Goal: Task Accomplishment & Management: Manage account settings

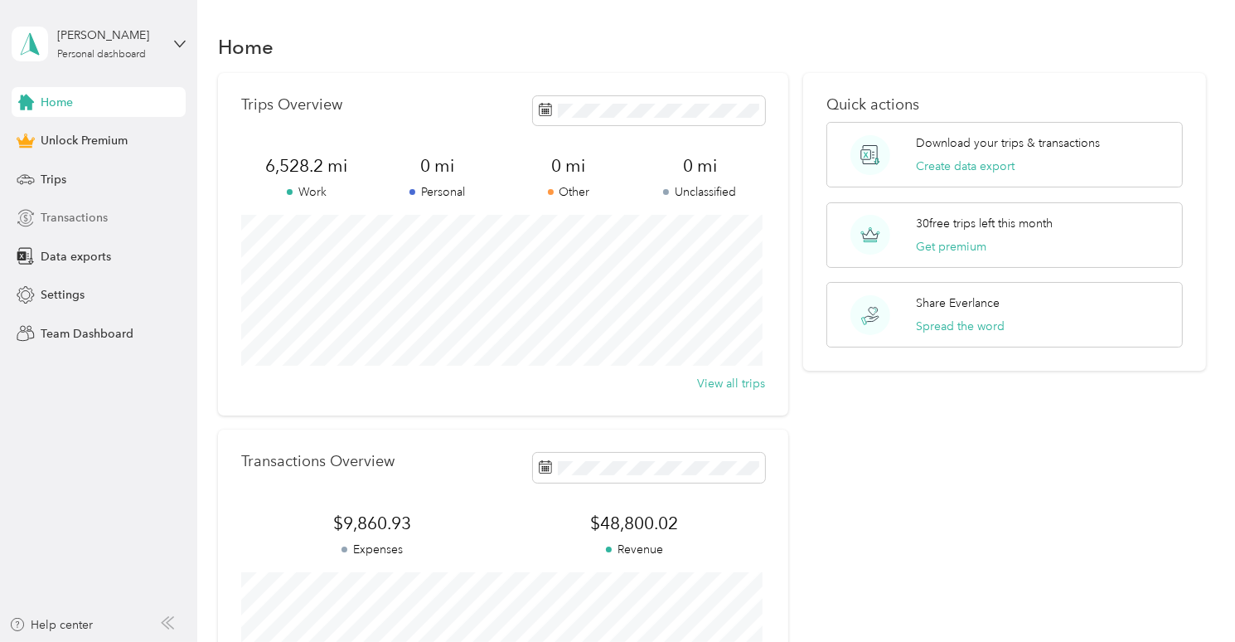
click at [63, 212] on span "Transactions" at bounding box center [74, 217] width 67 height 17
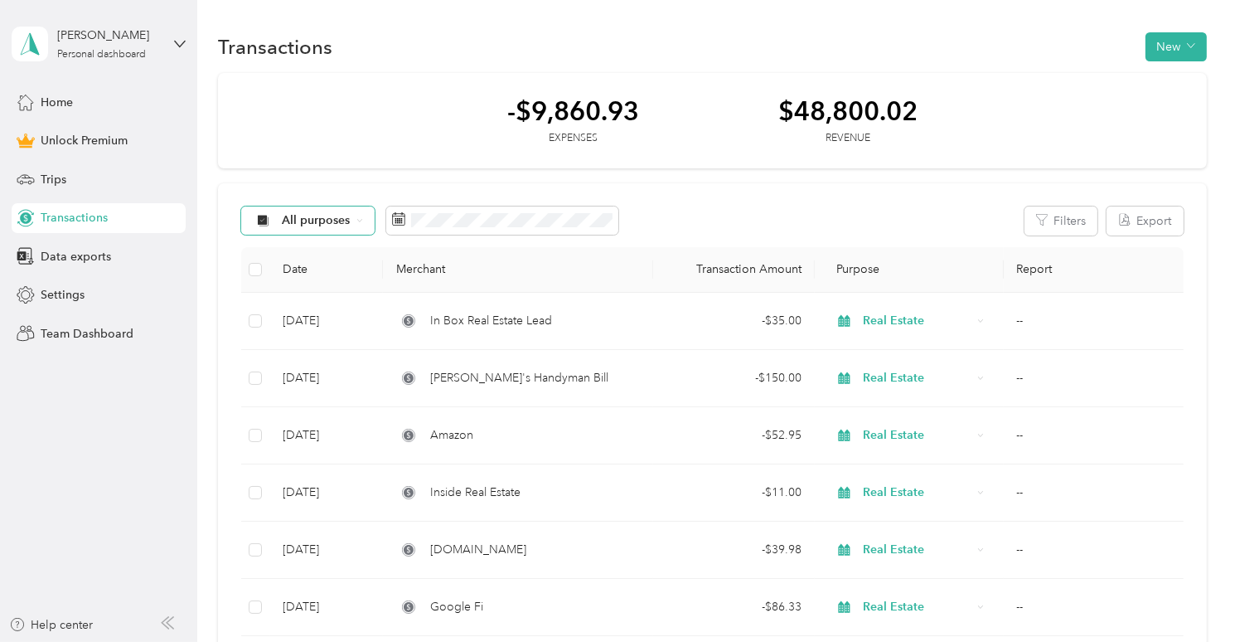
click at [339, 221] on span "All purposes" at bounding box center [316, 221] width 69 height 12
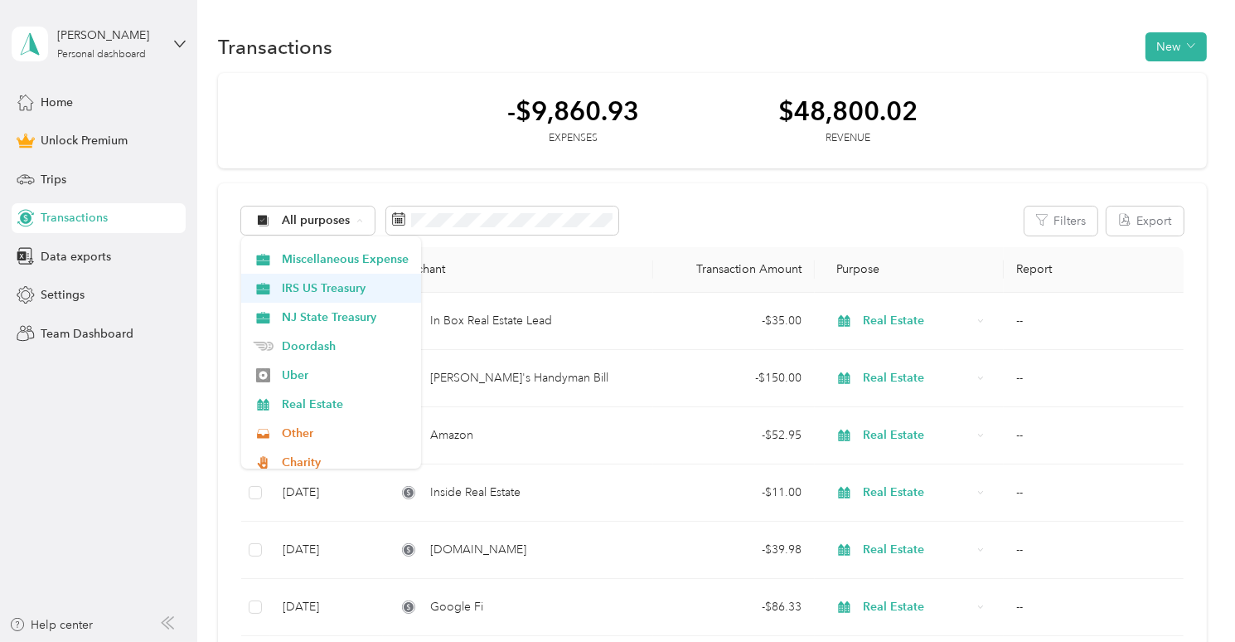
scroll to position [249, 0]
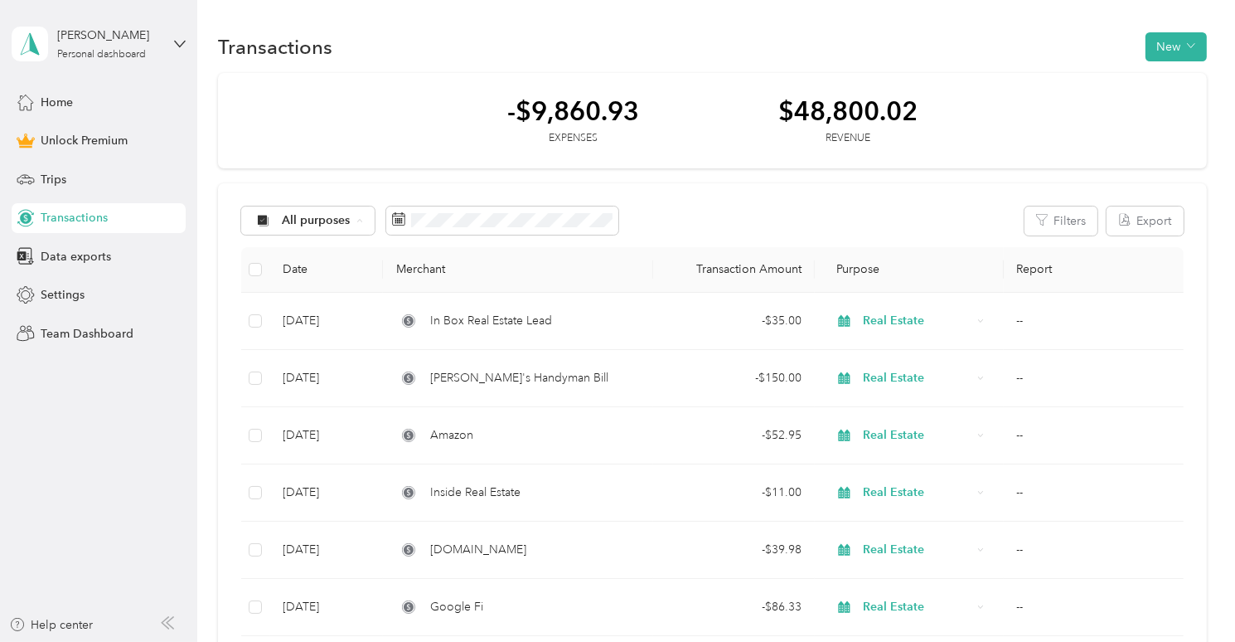
click at [336, 327] on span "Real Estate" at bounding box center [346, 321] width 127 height 17
click at [1059, 231] on button "Filters" at bounding box center [1061, 220] width 73 height 29
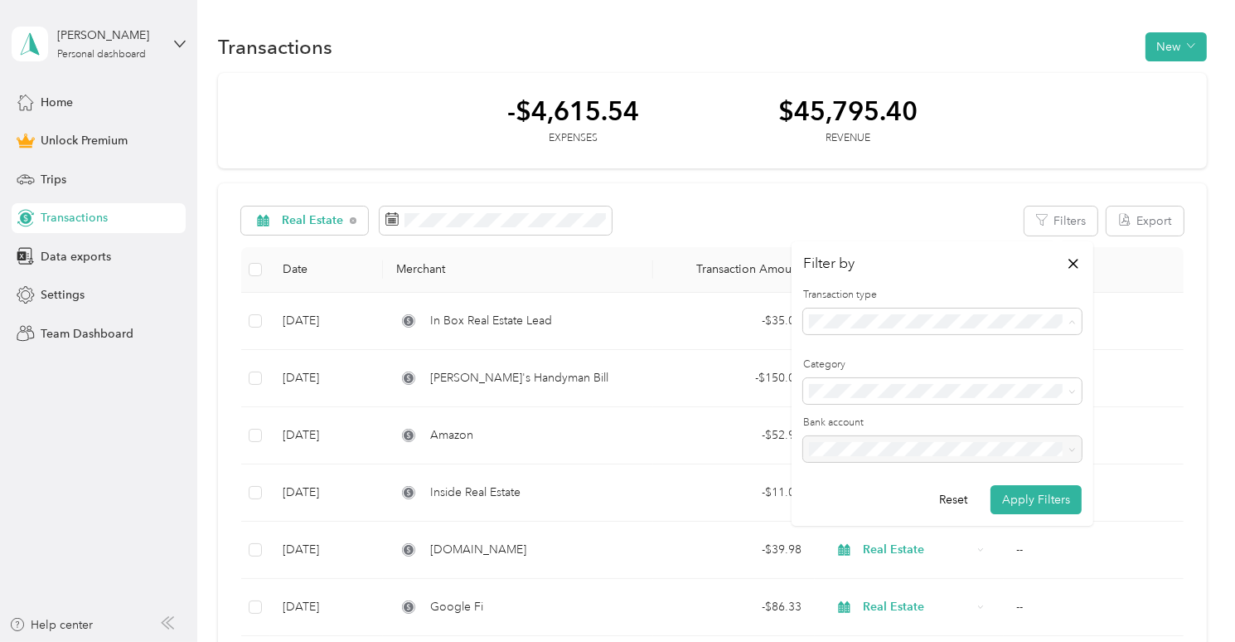
click at [852, 384] on span "Expense" at bounding box center [837, 379] width 45 height 14
click at [1032, 493] on button "Apply Filters" at bounding box center [1036, 499] width 91 height 29
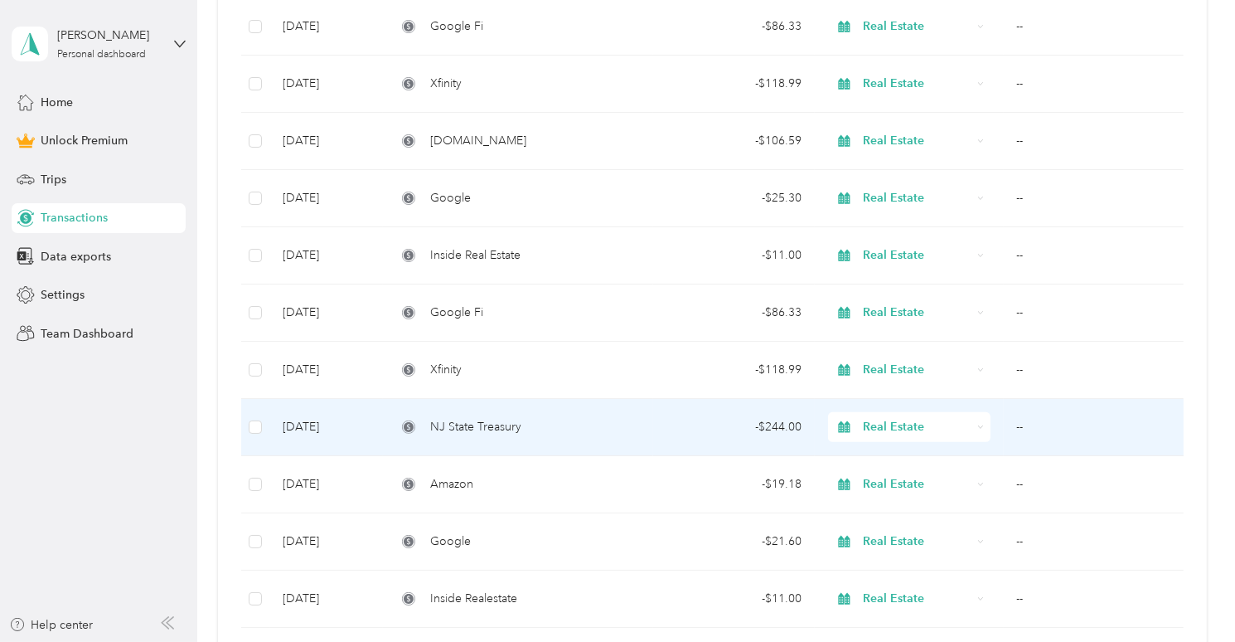
scroll to position [663, 0]
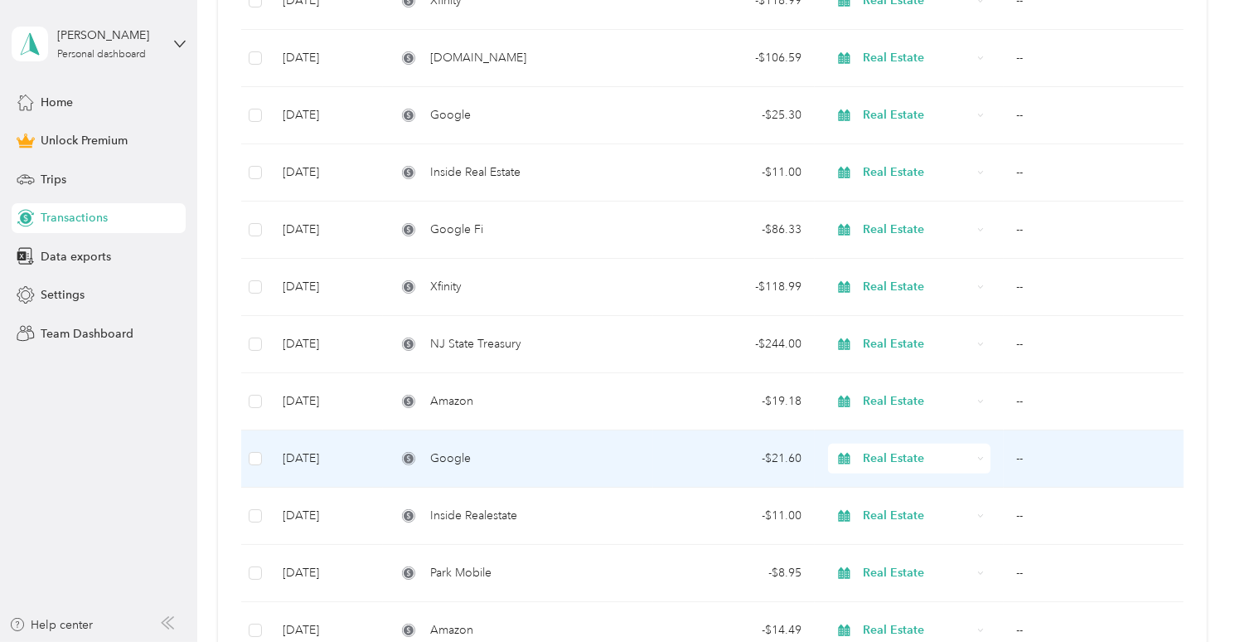
click at [449, 462] on span "Google" at bounding box center [450, 458] width 41 height 18
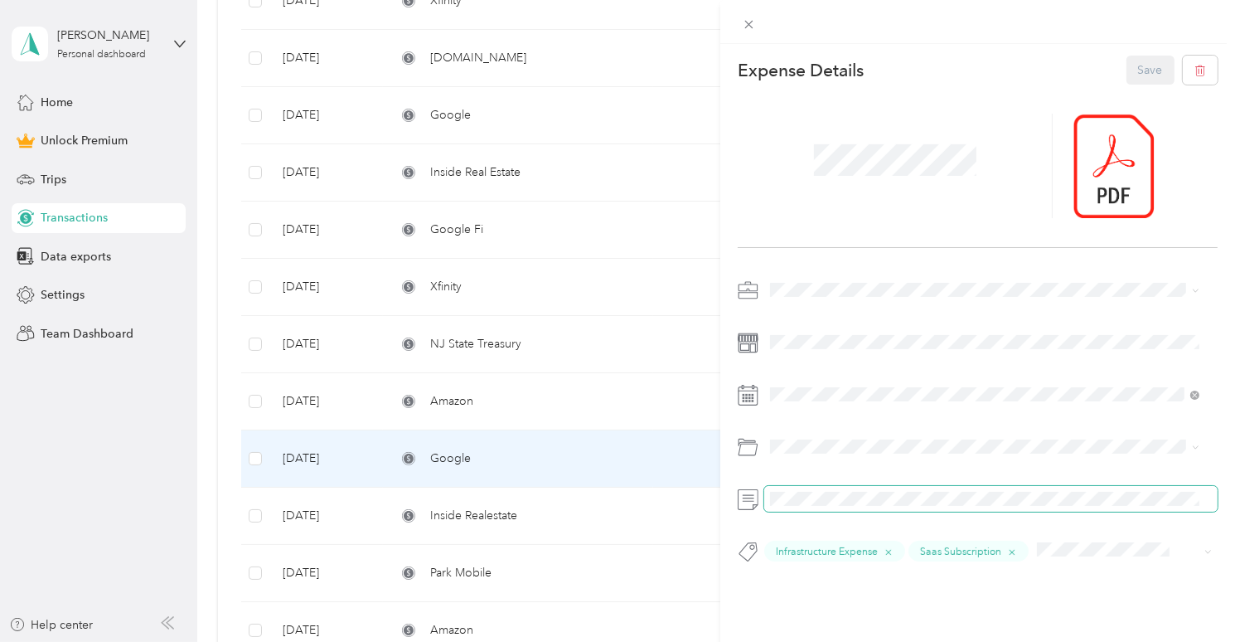
click at [1172, 497] on span at bounding box center [990, 499] width 453 height 26
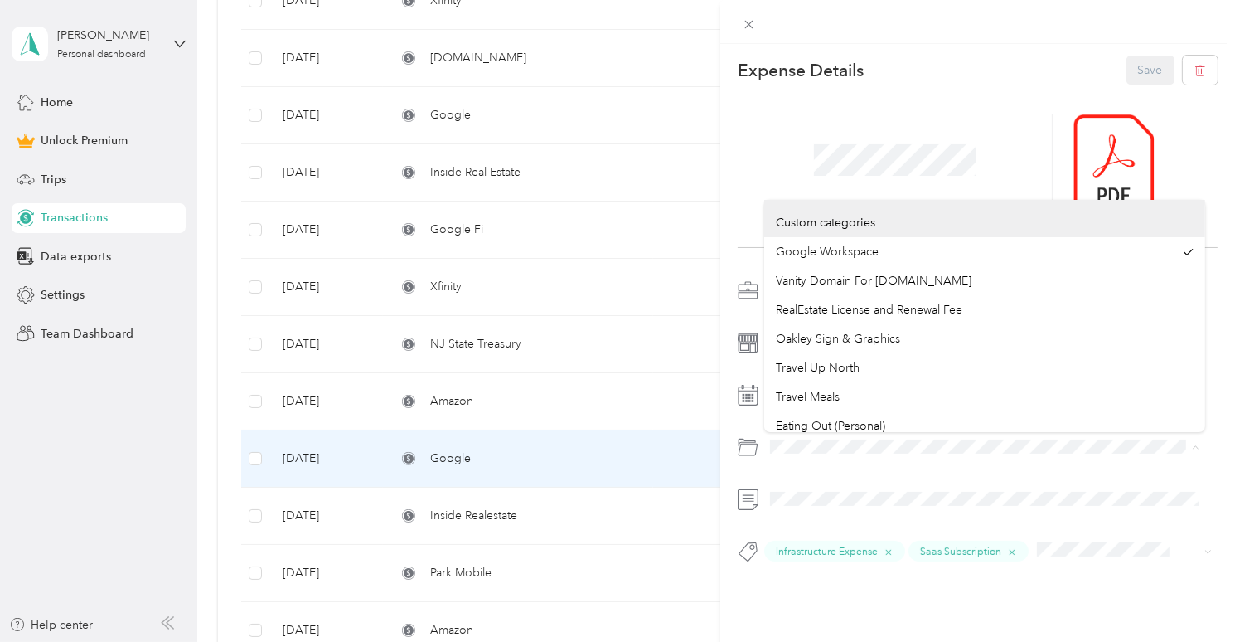
drag, startPoint x: 1199, startPoint y: 498, endPoint x: 755, endPoint y: 454, distance: 446.5
click at [755, 454] on div at bounding box center [978, 447] width 480 height 26
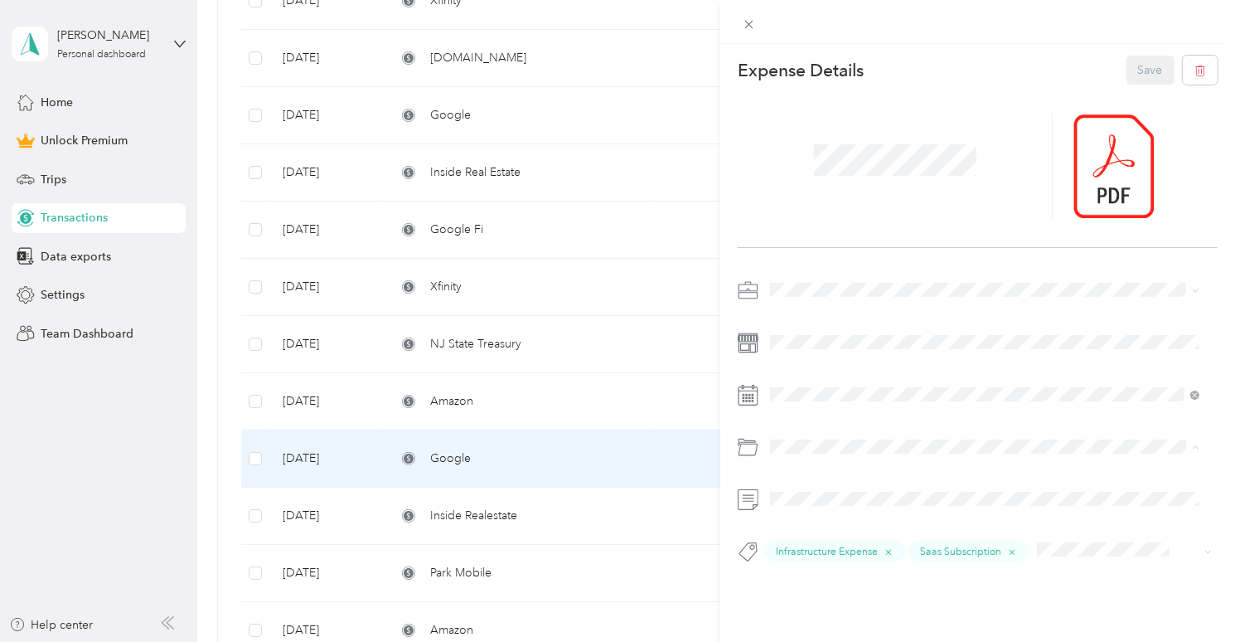
click at [167, 429] on div "This expense cannot be edited because it is either under review, approved, or p…" at bounding box center [617, 321] width 1235 height 642
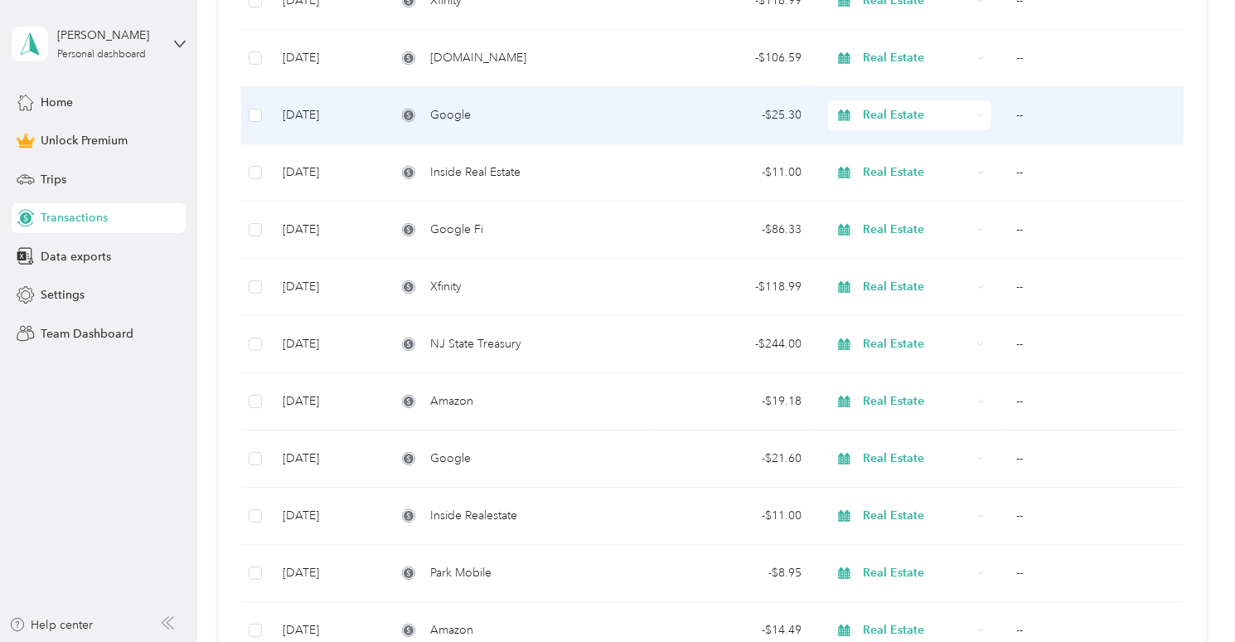
click at [454, 117] on span "Google" at bounding box center [450, 115] width 41 height 18
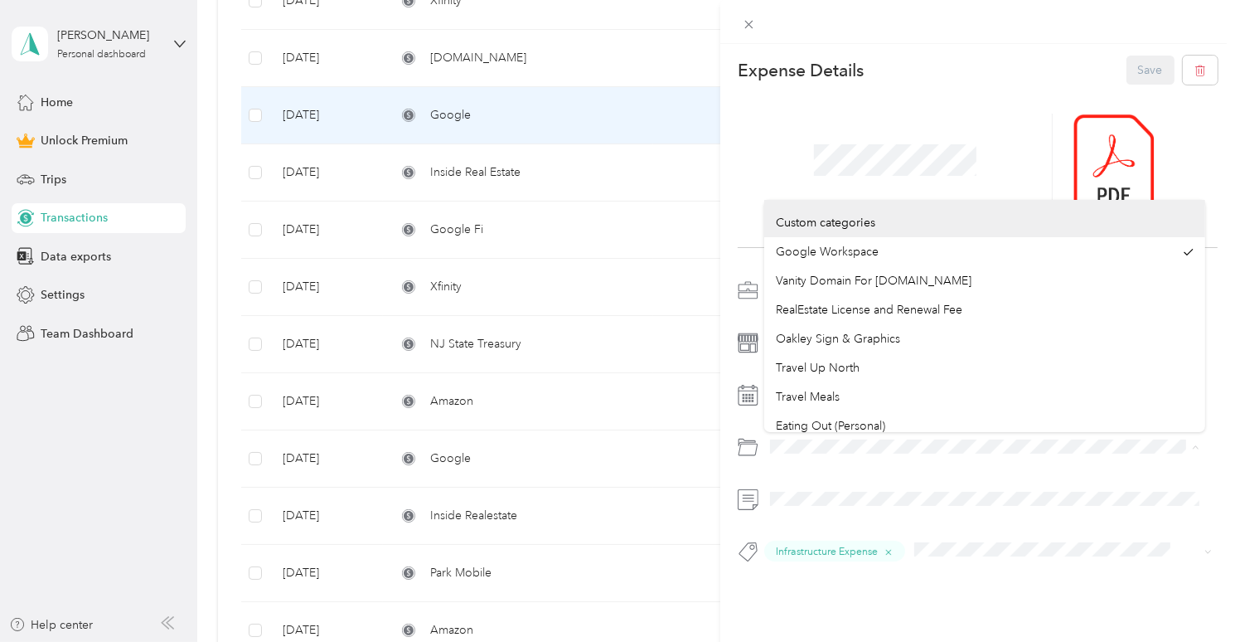
click at [759, 444] on div at bounding box center [978, 447] width 480 height 26
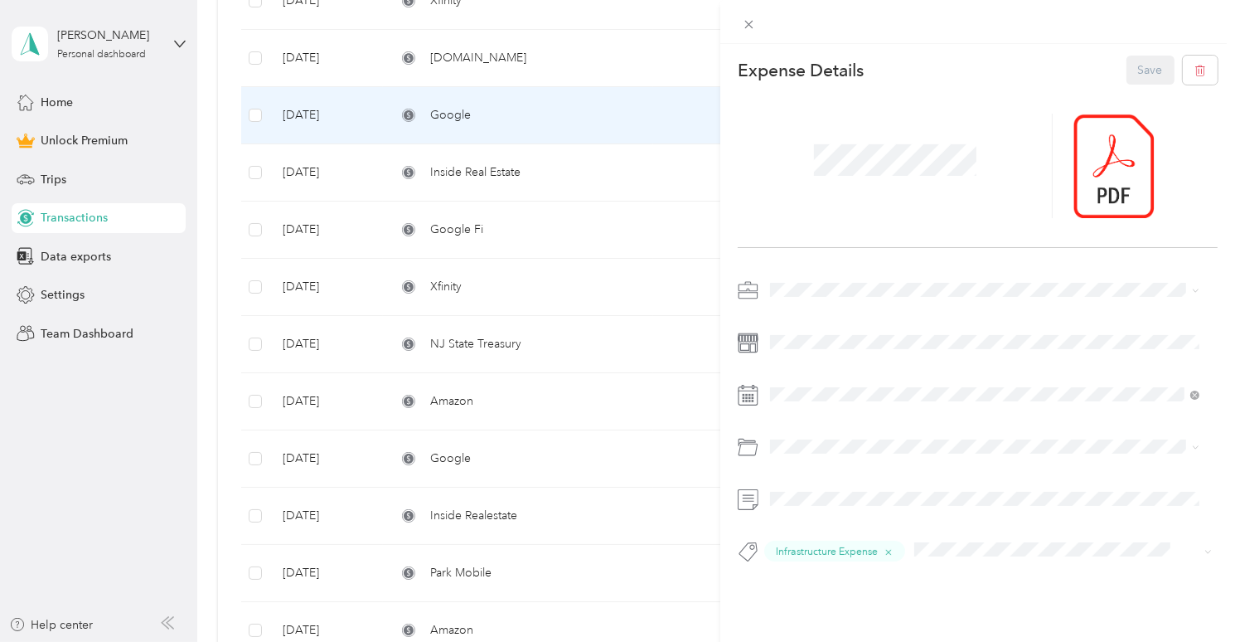
click at [657, 426] on div "This expense cannot be edited because it is either under review, approved, or p…" at bounding box center [617, 321] width 1235 height 642
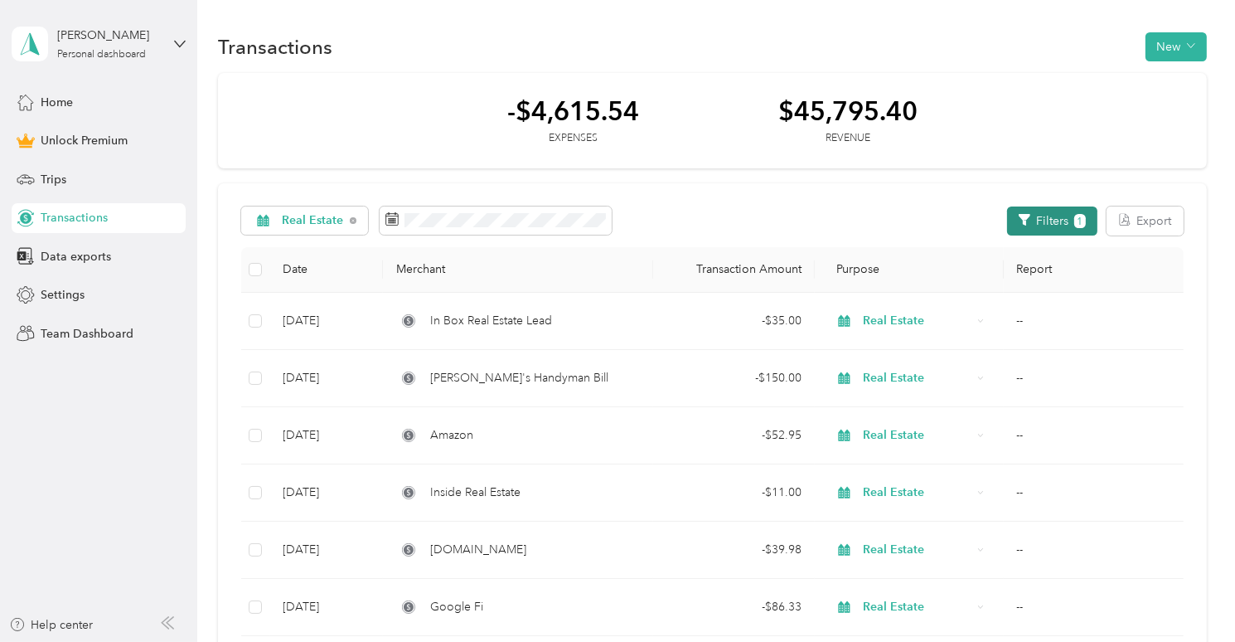
click at [1030, 216] on button "Filters 1" at bounding box center [1052, 220] width 90 height 29
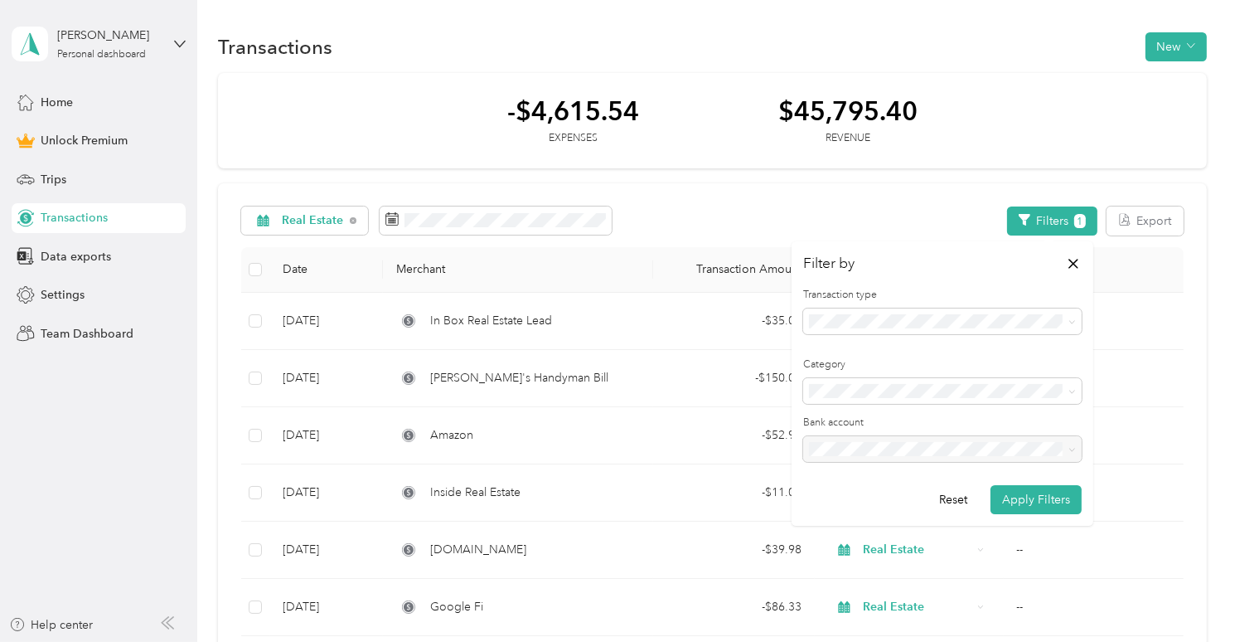
click at [901, 484] on span "Google Workspace" at bounding box center [866, 487] width 103 height 14
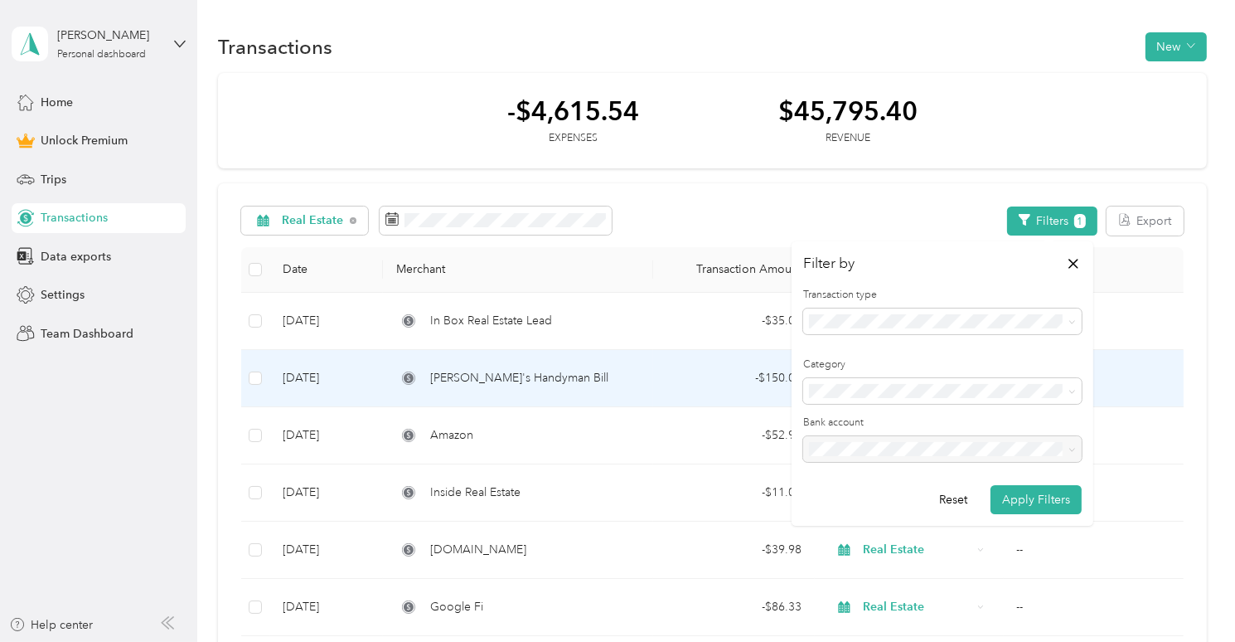
click at [702, 378] on div "- $150.00" at bounding box center [733, 378] width 135 height 18
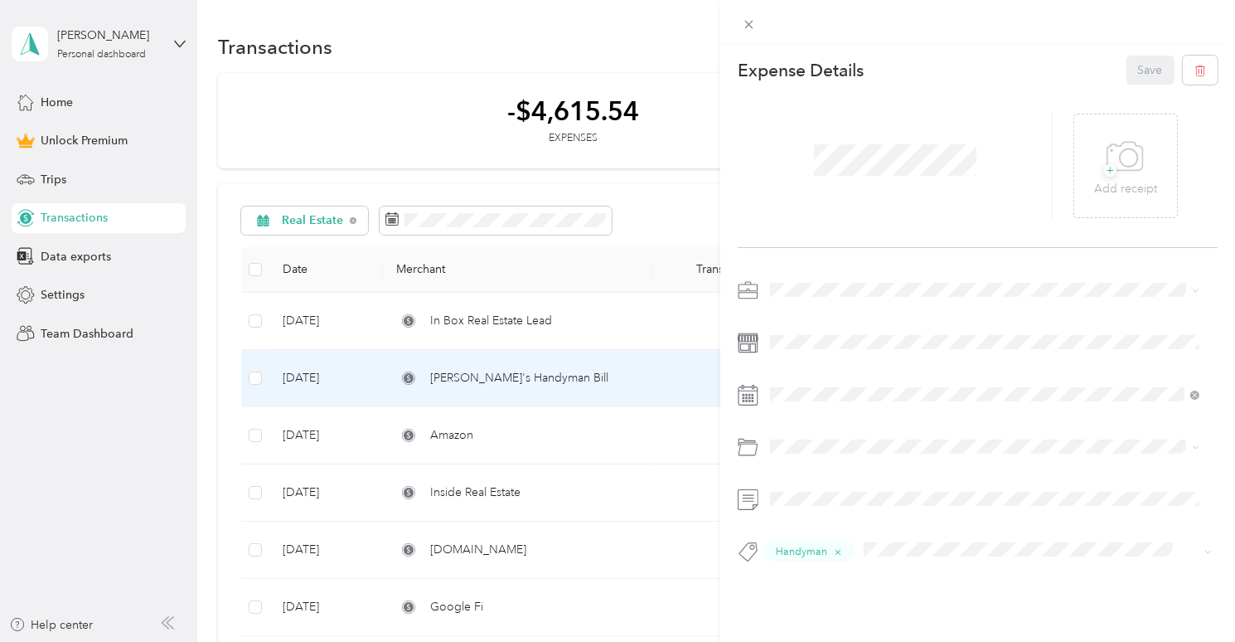
drag, startPoint x: 1126, startPoint y: 71, endPoint x: 991, endPoint y: 107, distance: 138.9
click at [1127, 71] on div "Save" at bounding box center [1173, 70] width 92 height 29
click at [748, 27] on icon at bounding box center [749, 24] width 14 height 14
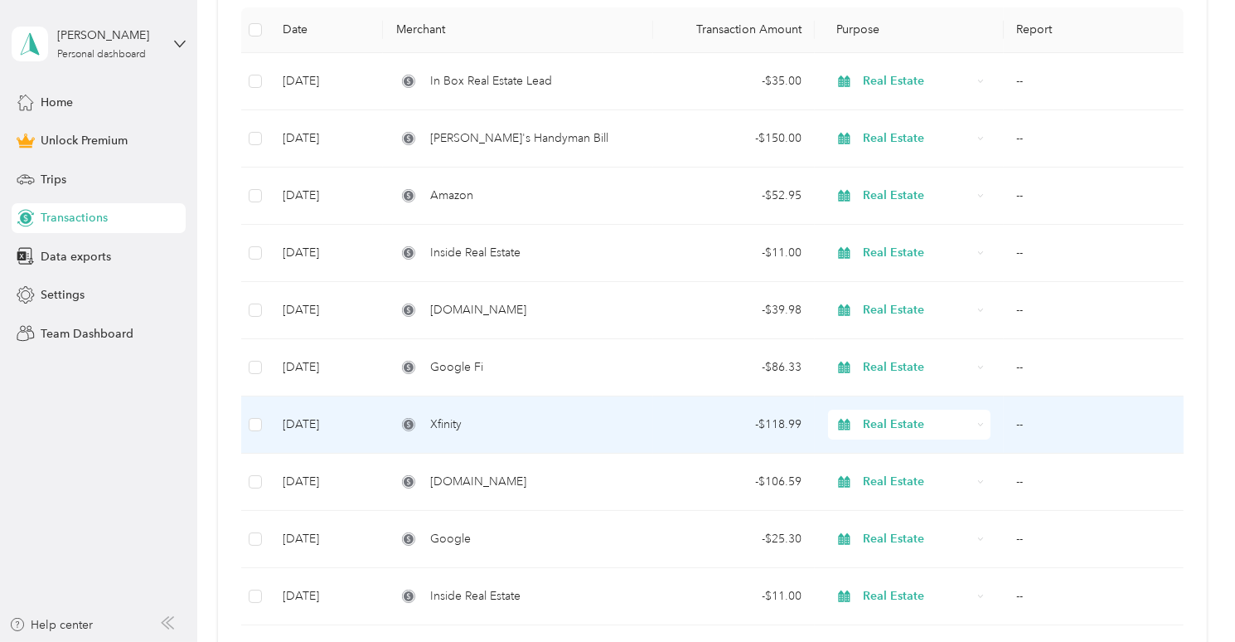
scroll to position [249, 0]
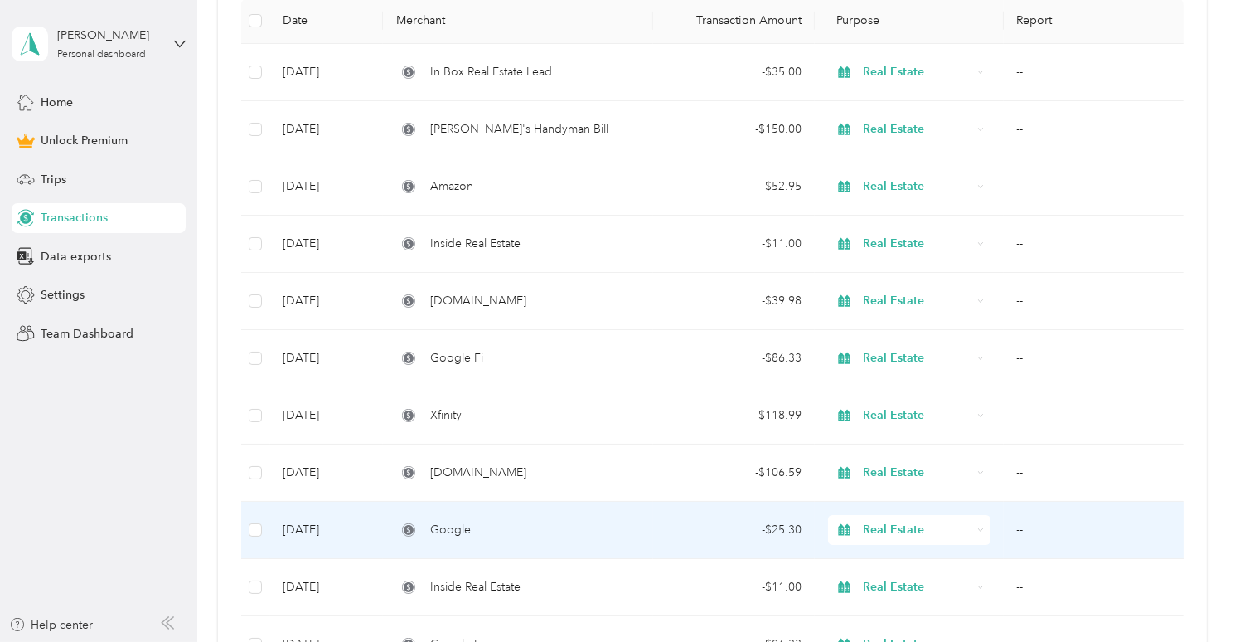
click at [446, 530] on span "Google" at bounding box center [450, 530] width 41 height 18
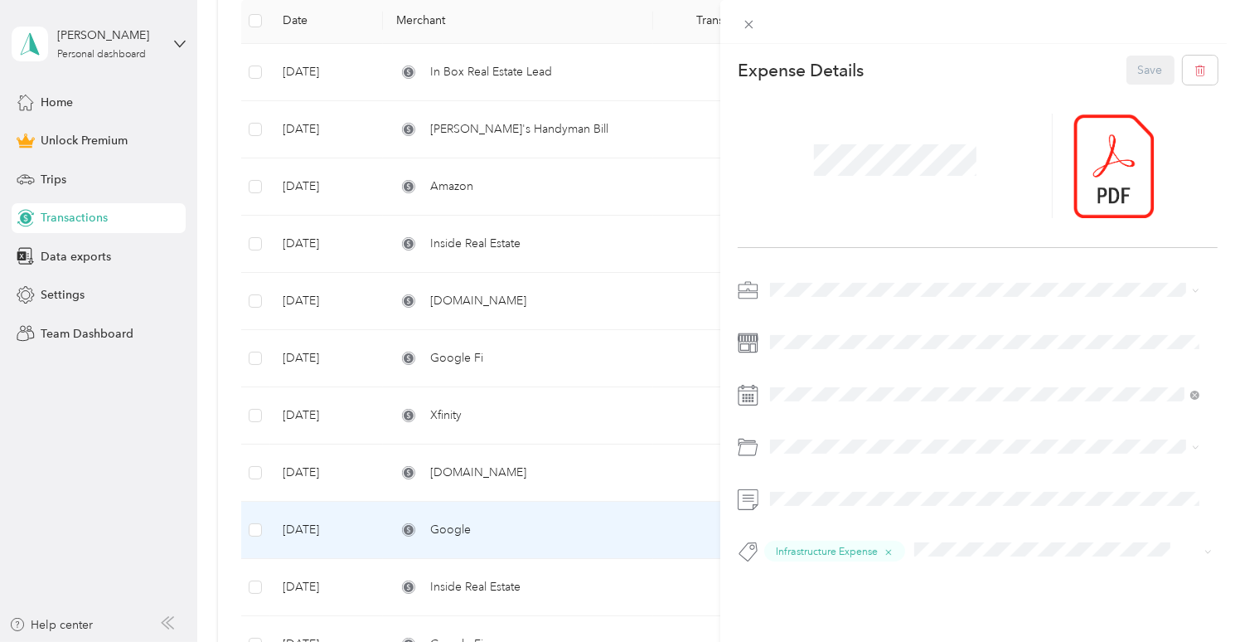
click at [99, 528] on div "This expense cannot be edited because it is either under review, approved, or p…" at bounding box center [617, 321] width 1235 height 642
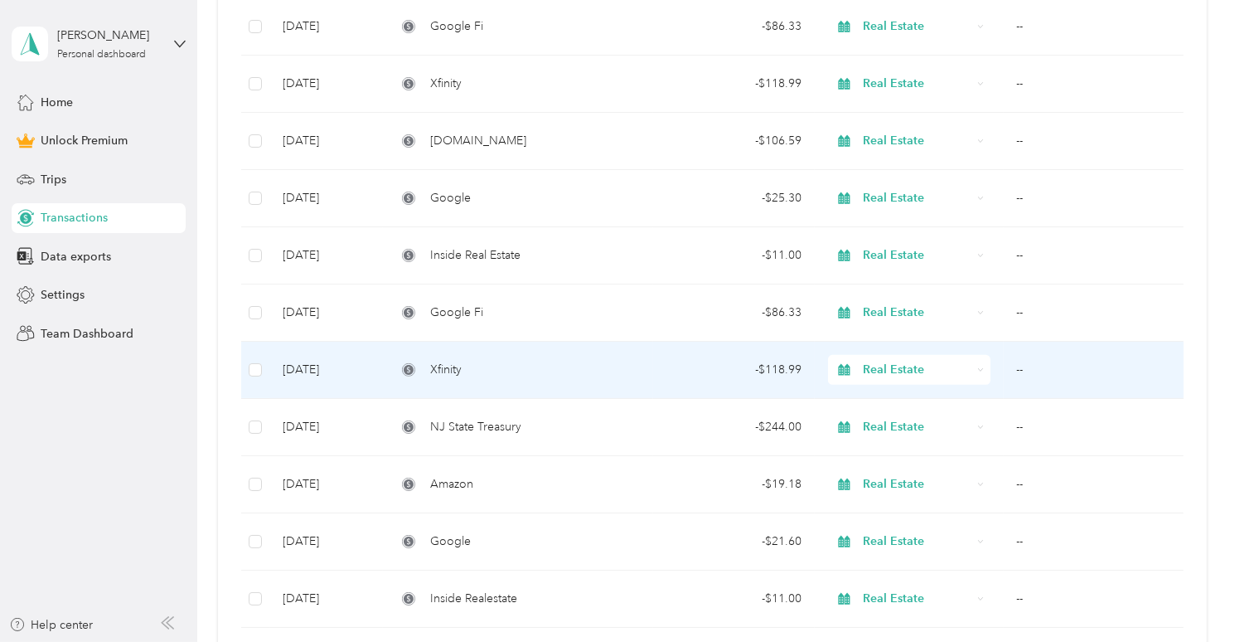
scroll to position [663, 0]
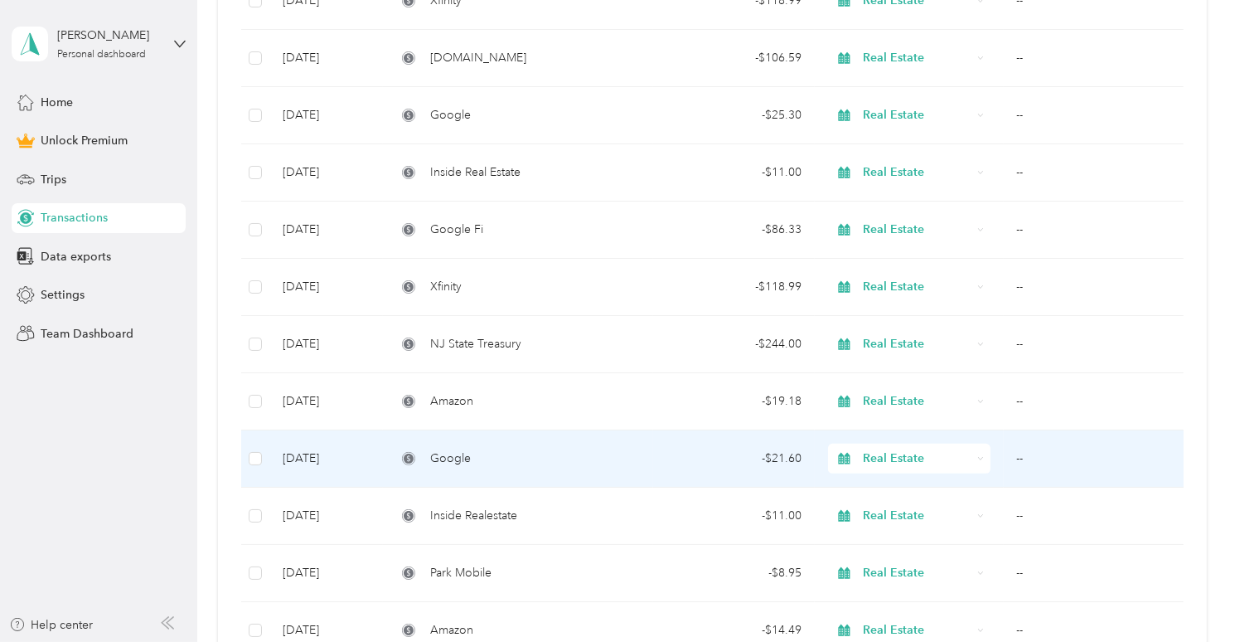
click at [458, 458] on span "Google" at bounding box center [450, 458] width 41 height 18
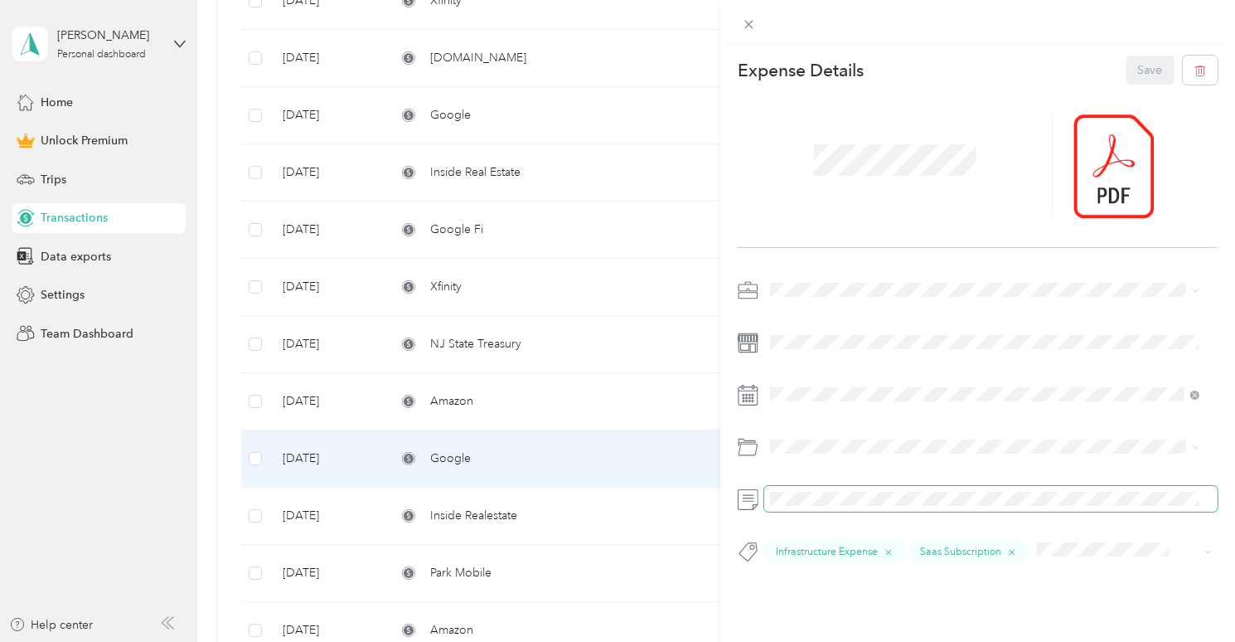
click at [765, 499] on span at bounding box center [990, 499] width 453 height 26
click at [673, 481] on div "This expense cannot be edited because it is either under review, approved, or p…" at bounding box center [617, 321] width 1235 height 642
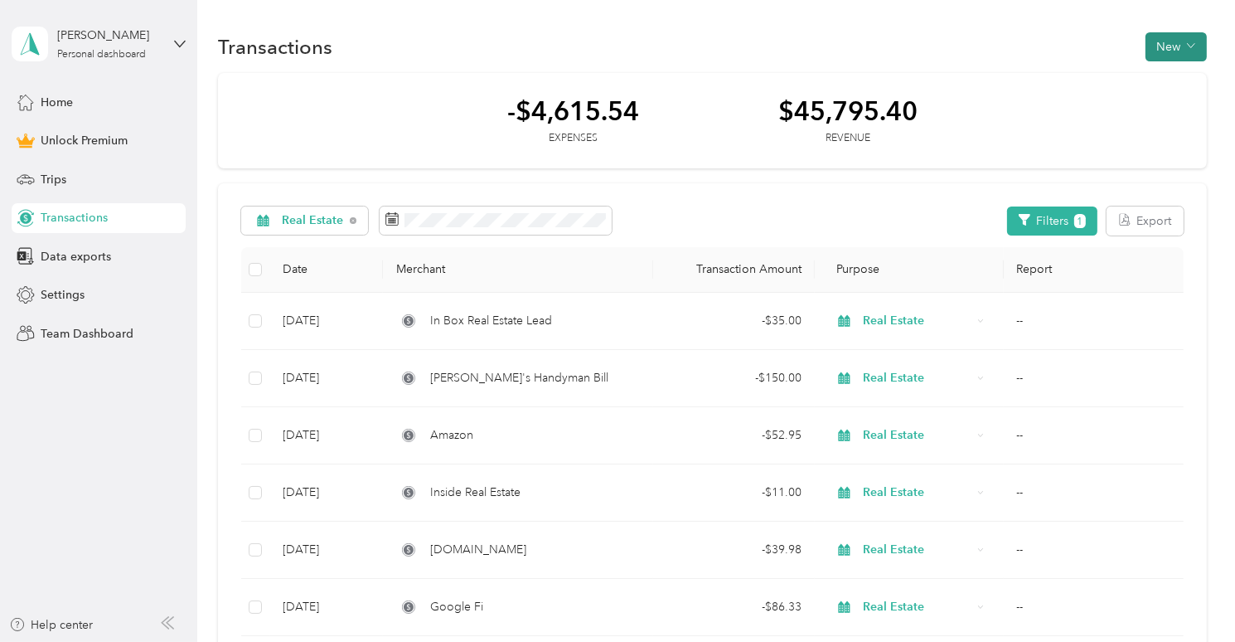
click at [1169, 50] on button "New" at bounding box center [1176, 46] width 61 height 29
click at [1170, 74] on span "Expense" at bounding box center [1168, 78] width 45 height 17
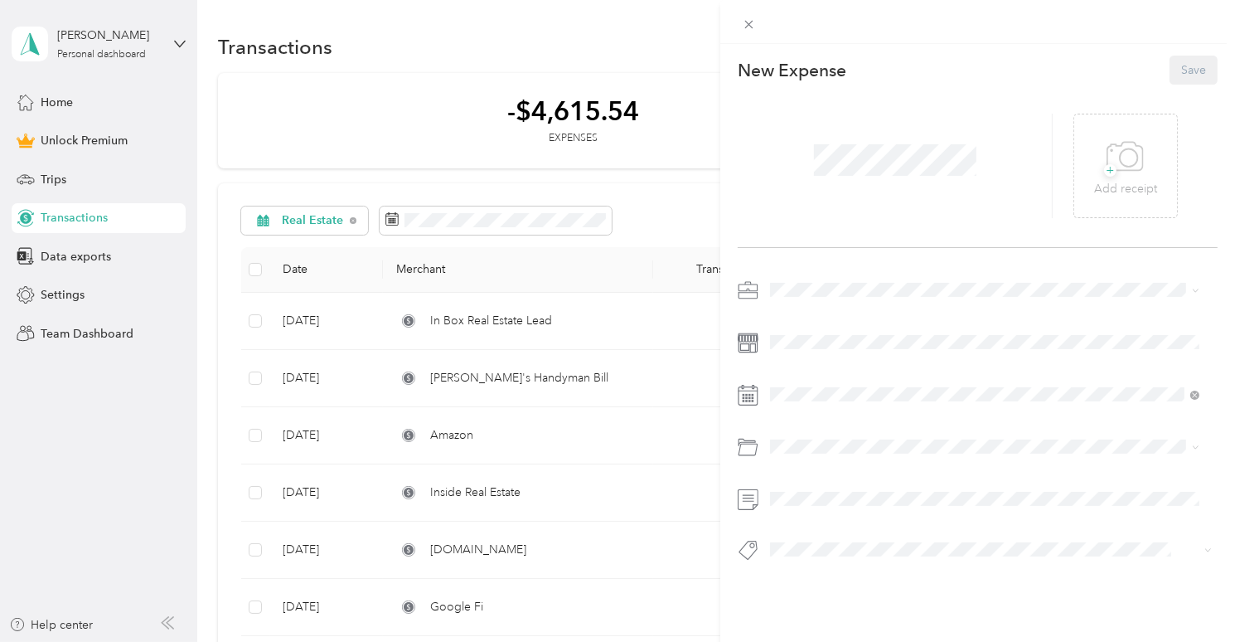
click at [780, 162] on div at bounding box center [895, 166] width 315 height 104
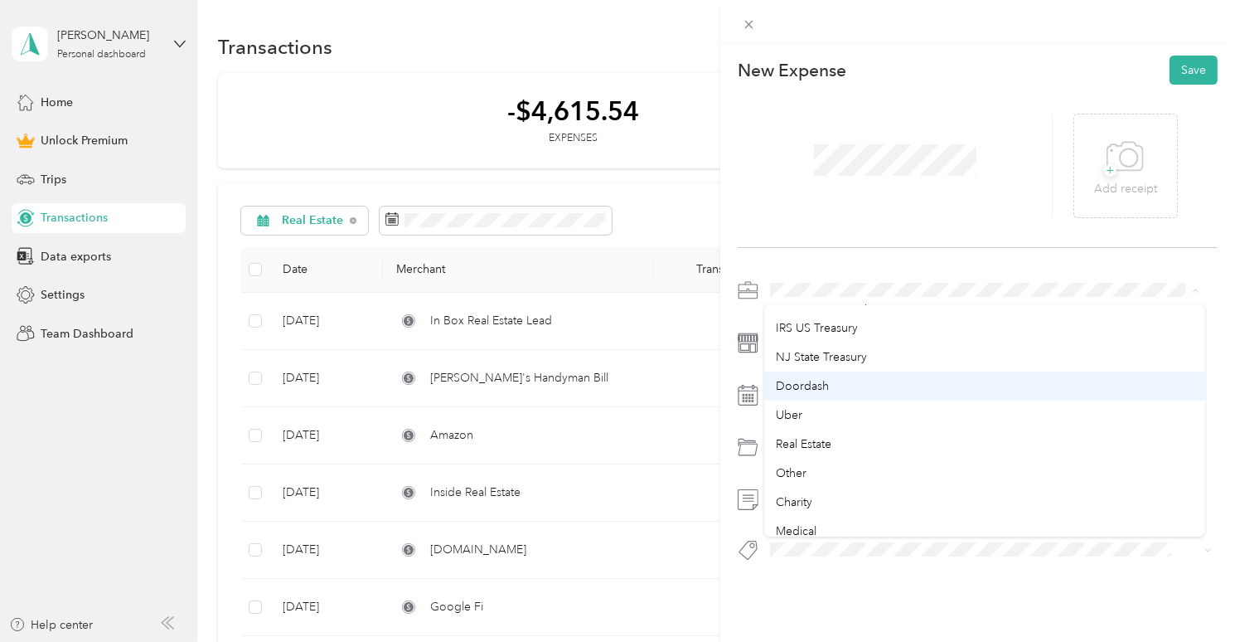
scroll to position [166, 0]
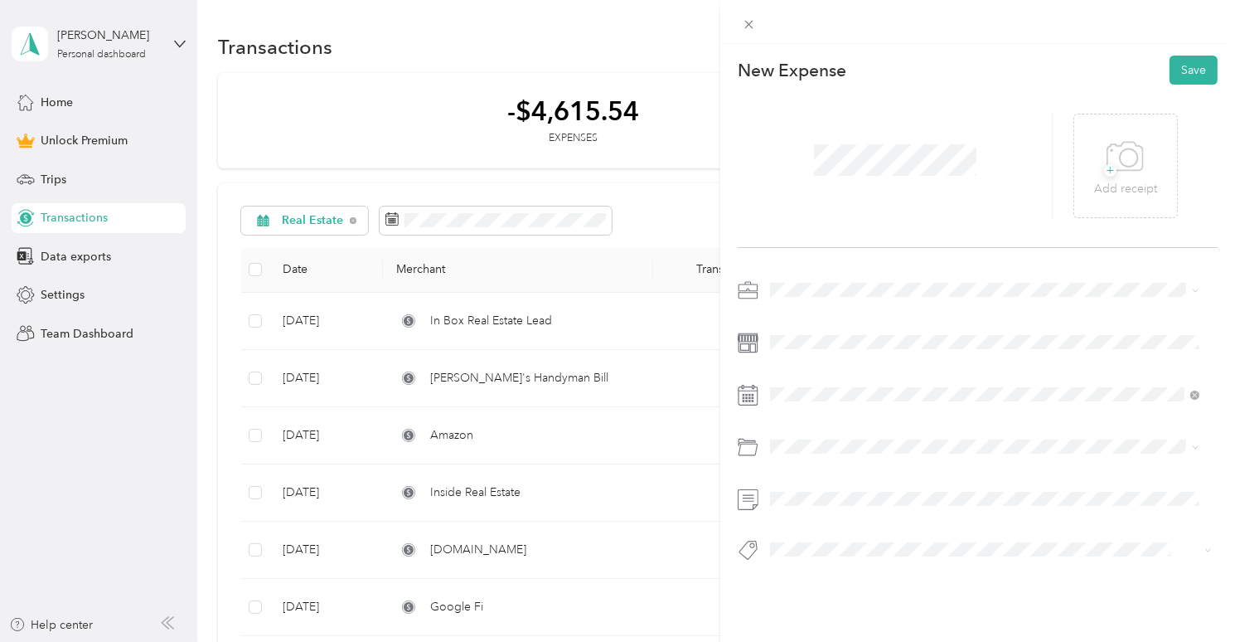
click at [809, 417] on li "Real Estate" at bounding box center [984, 413] width 441 height 29
click at [827, 225] on div "1" at bounding box center [827, 226] width 22 height 21
click at [833, 252] on span "Google Workspace" at bounding box center [827, 252] width 103 height 14
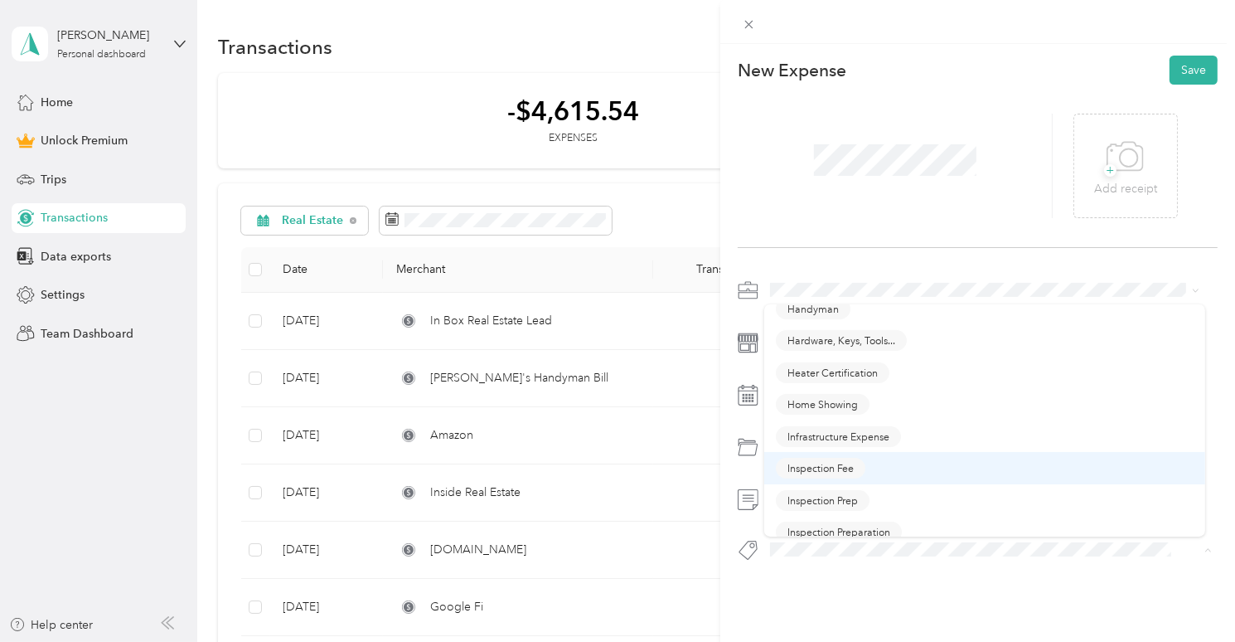
scroll to position [332, 0]
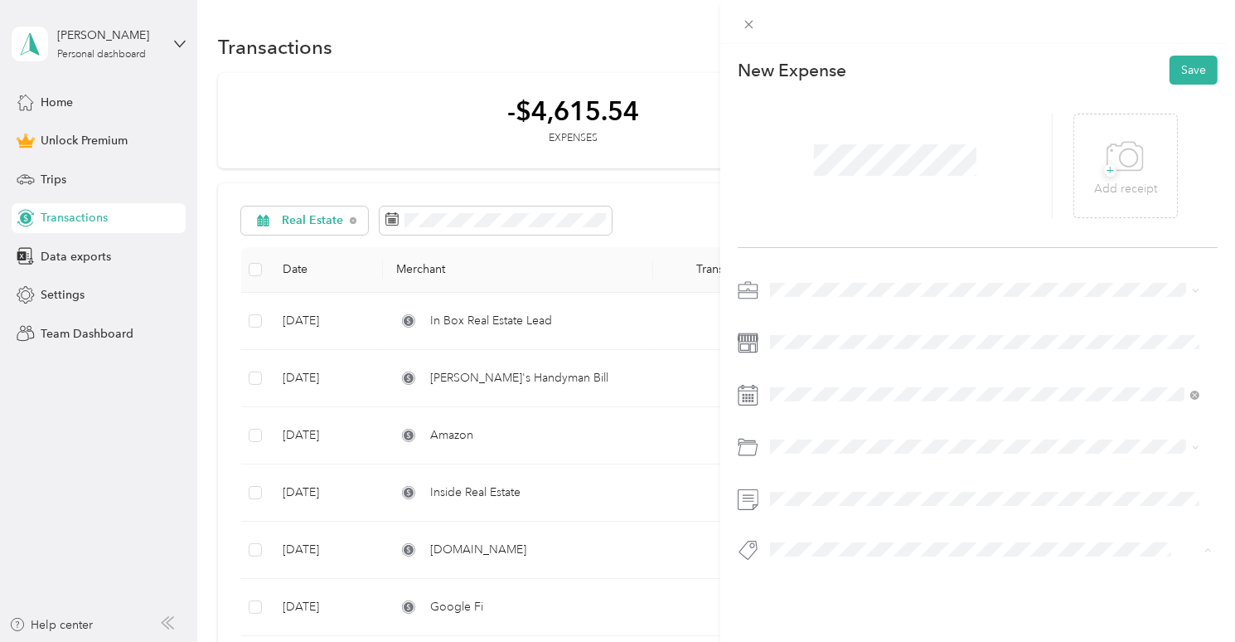
click at [816, 434] on span "Infrastructure Expense" at bounding box center [839, 435] width 102 height 15
click at [1132, 157] on icon at bounding box center [1125, 157] width 37 height 46
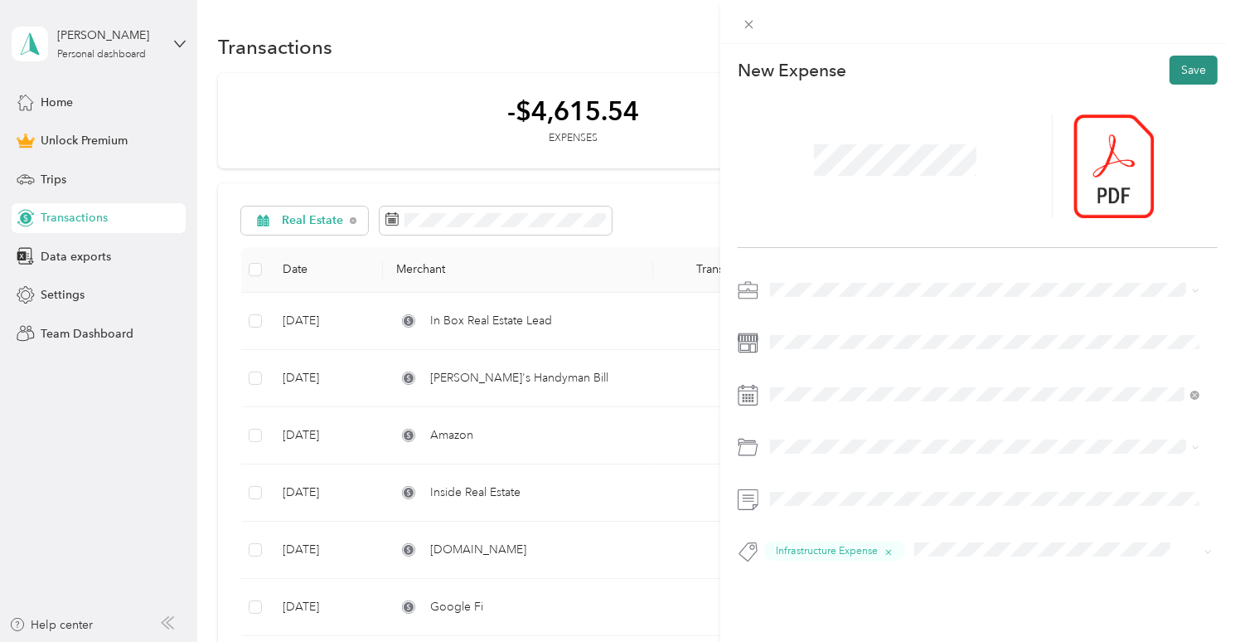
click at [1173, 70] on button "Save" at bounding box center [1194, 70] width 48 height 29
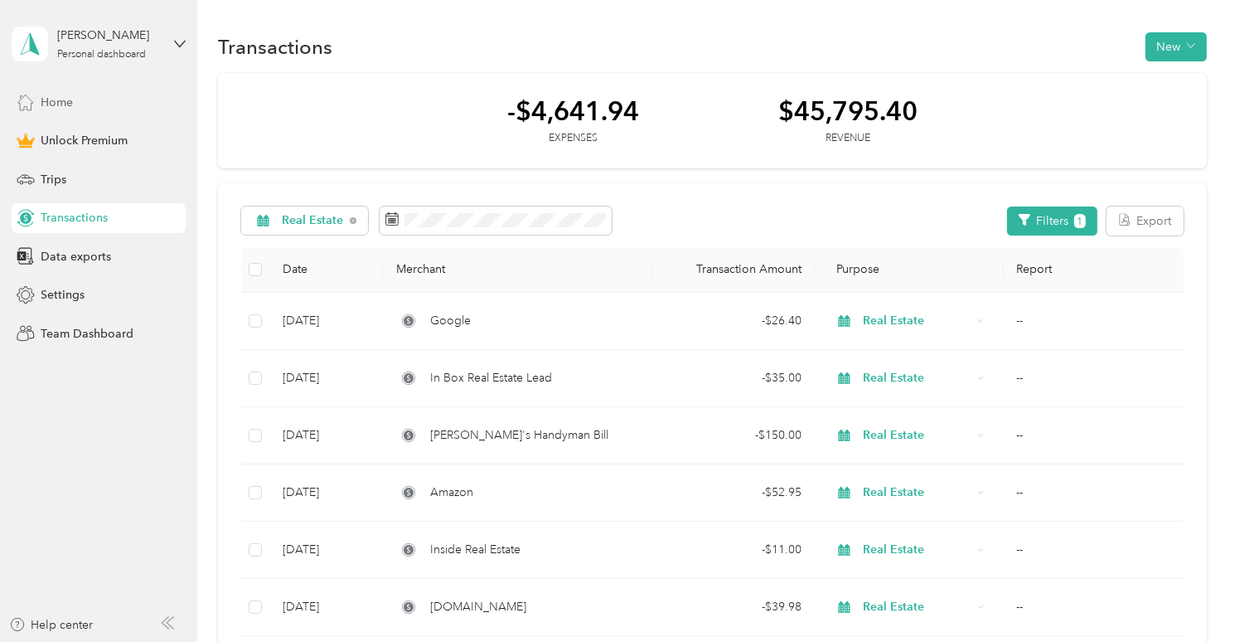
click at [61, 98] on span "Home" at bounding box center [57, 102] width 32 height 17
